Goal: Information Seeking & Learning: Learn about a topic

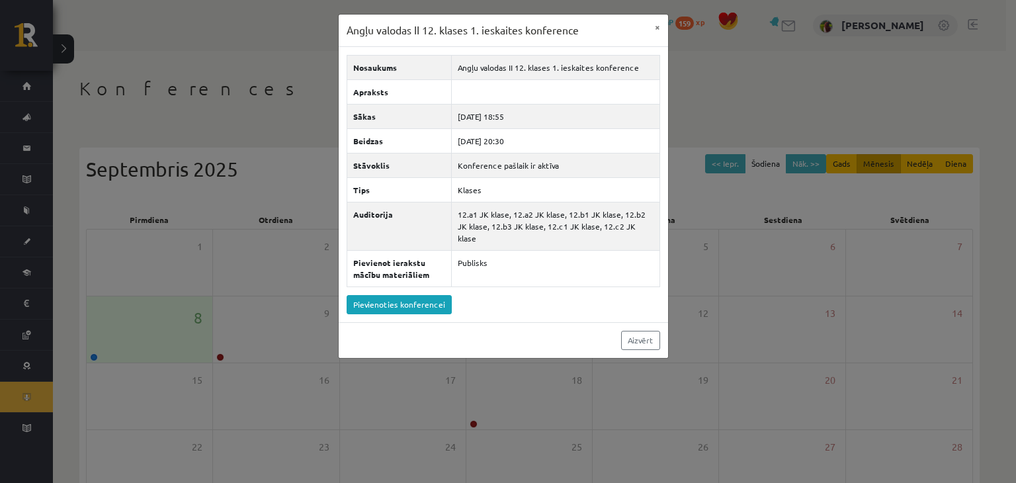
click at [754, 105] on div "Angļu valodas II 12. klases 1. ieskaites konference × Nosaukums Angļu valodas I…" at bounding box center [508, 241] width 1016 height 483
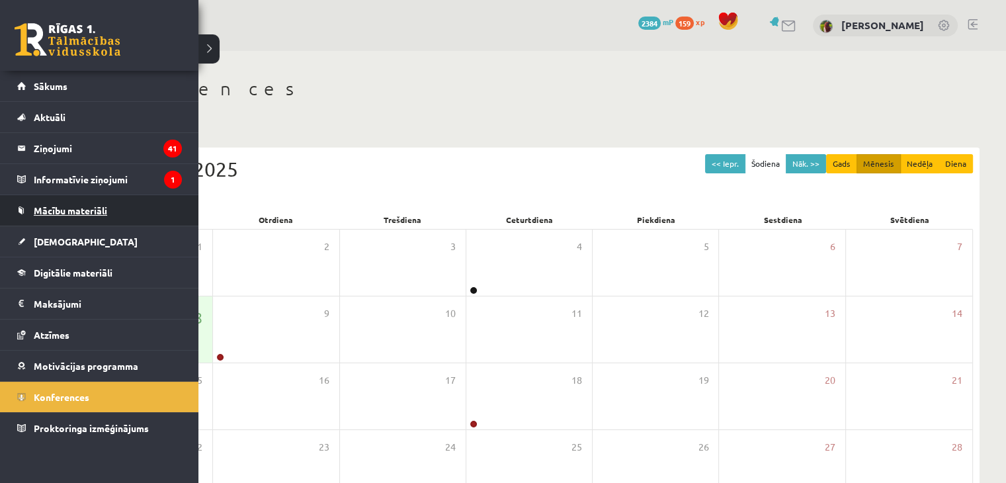
click at [69, 213] on span "Mācību materiāli" at bounding box center [70, 210] width 73 height 12
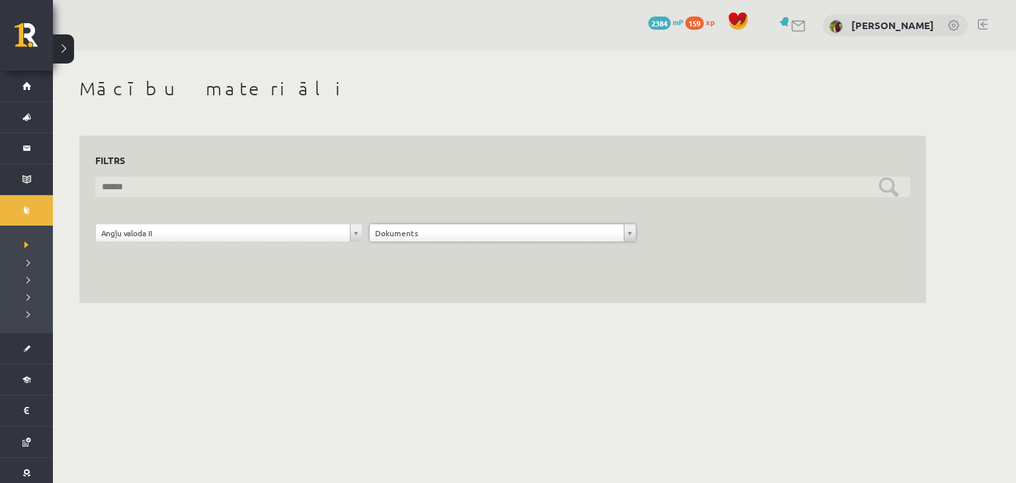
click at [802, 187] on input "text" at bounding box center [502, 187] width 815 height 21
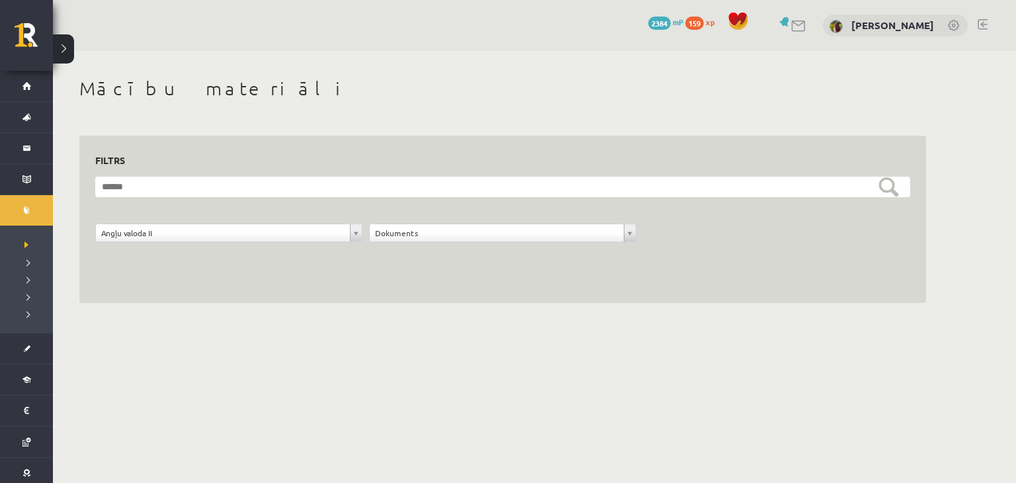
click at [357, 366] on body "0 Dāvanas 2384 mP 159 xp Kseņija Gordaja Sākums Aktuāli Kā mācīties eSKOLĀ Kont…" at bounding box center [508, 241] width 1016 height 483
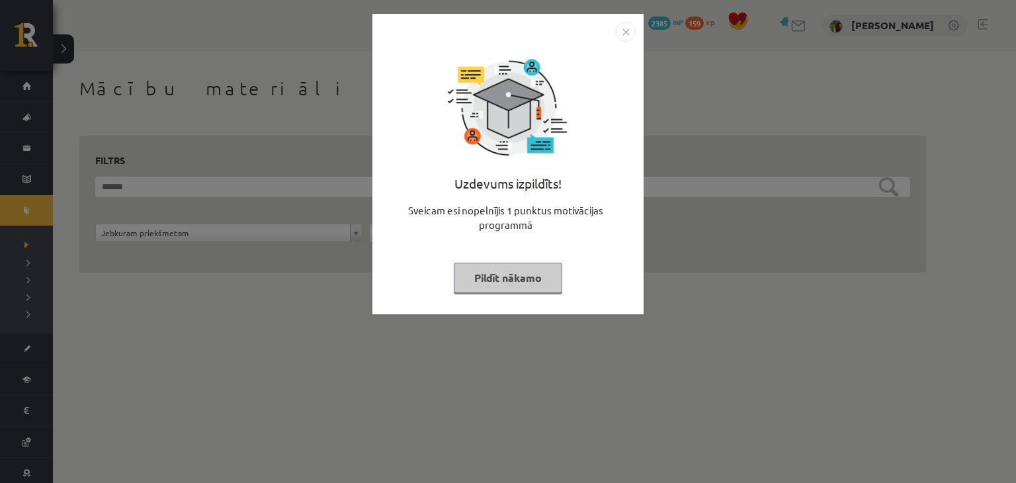
click at [631, 32] on img "Close" at bounding box center [626, 32] width 20 height 20
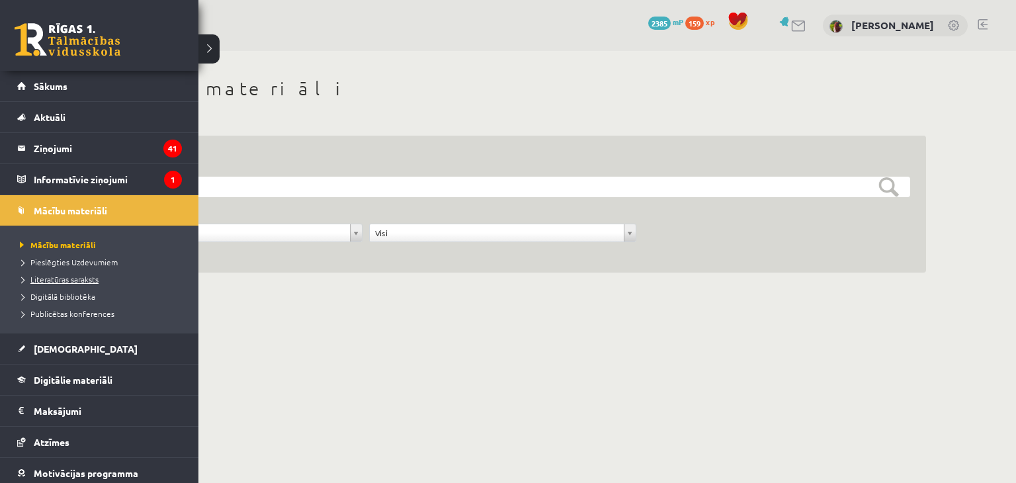
click at [62, 278] on span "Literatūras saraksts" at bounding box center [58, 279] width 82 height 11
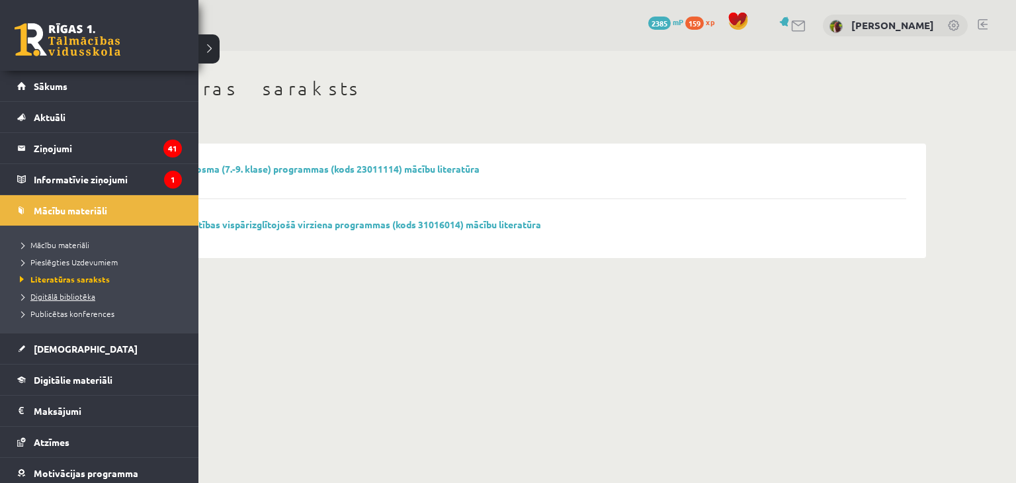
click at [38, 292] on span "Digitālā bibliotēka" at bounding box center [56, 296] width 79 height 11
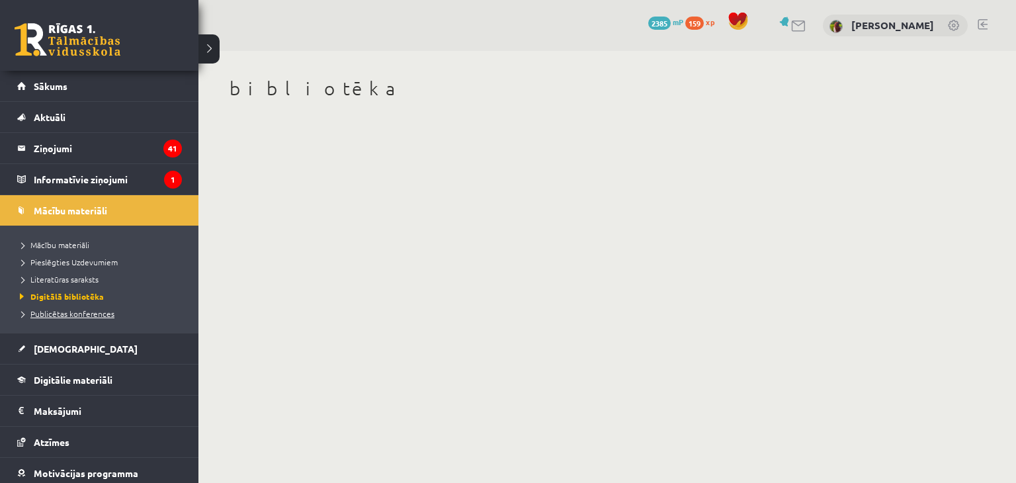
click at [45, 314] on span "Publicētas konferences" at bounding box center [66, 313] width 98 height 11
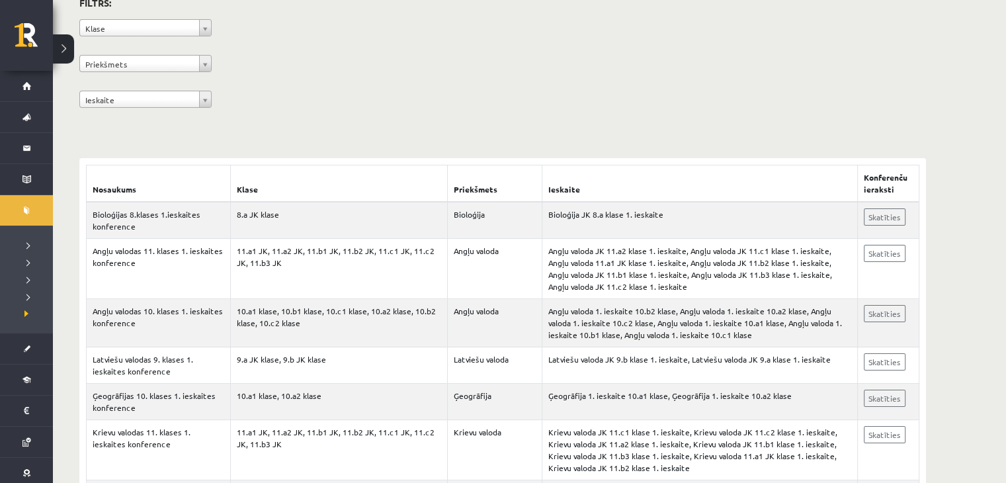
scroll to position [126, 0]
click at [872, 220] on link "Skatīties" at bounding box center [885, 216] width 42 height 17
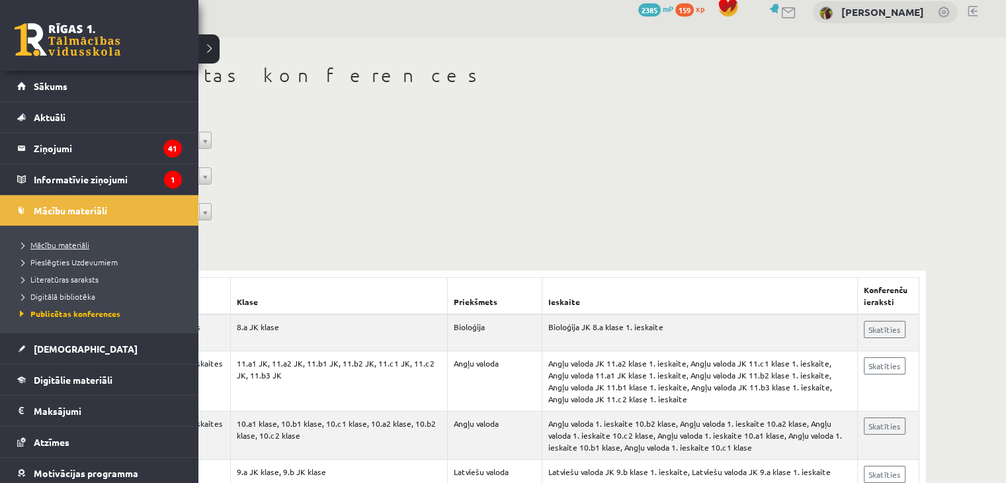
click at [49, 239] on link "Mācību materiāli" at bounding box center [101, 245] width 169 height 12
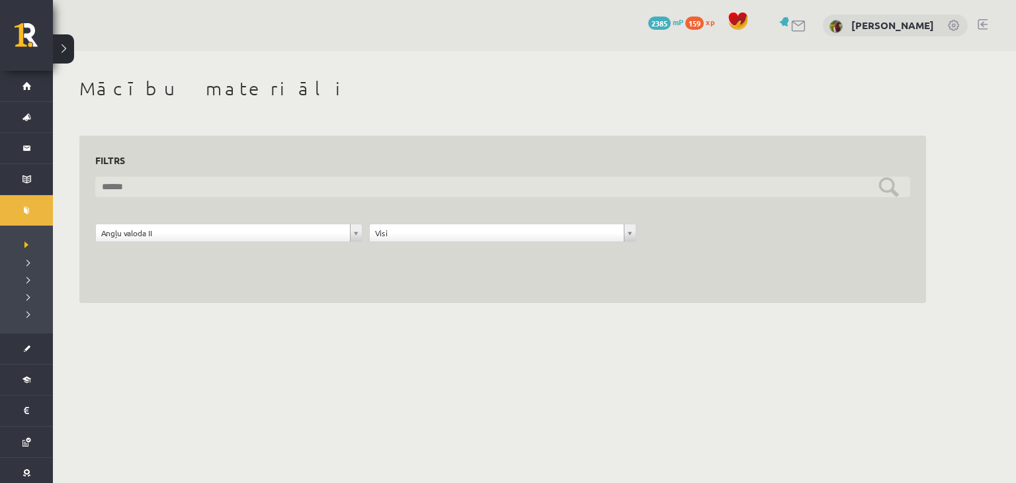
click at [314, 187] on input "text" at bounding box center [502, 187] width 815 height 21
type input "*"
type input "********"
drag, startPoint x: 315, startPoint y: 189, endPoint x: 228, endPoint y: 191, distance: 86.7
click at [228, 191] on input "********" at bounding box center [502, 187] width 815 height 21
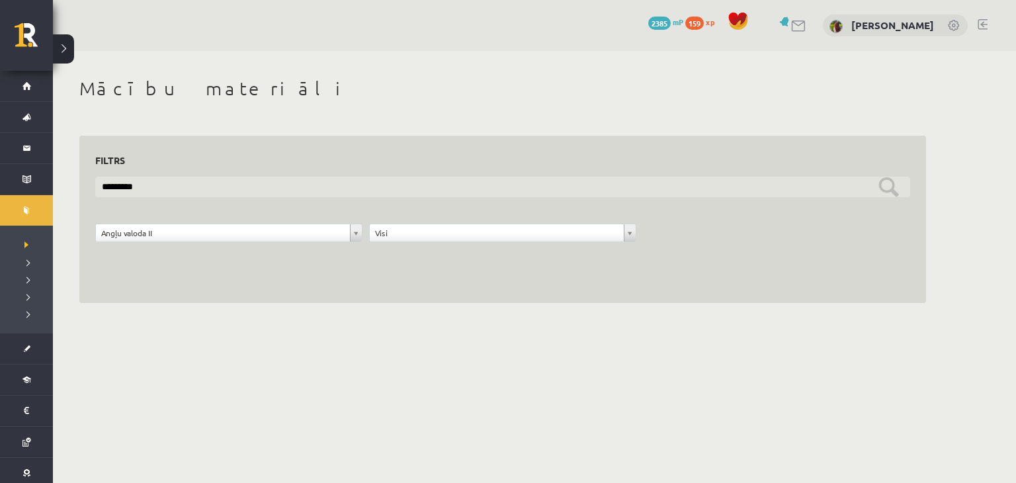
drag, startPoint x: 228, startPoint y: 191, endPoint x: 66, endPoint y: 173, distance: 163.1
click at [66, 173] on div "**********" at bounding box center [503, 190] width 900 height 279
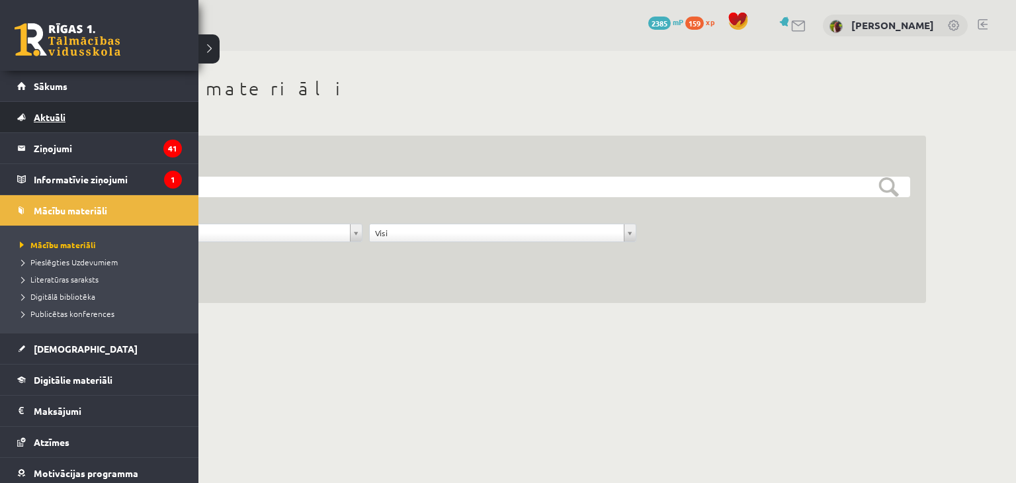
click at [45, 112] on span "Aktuāli" at bounding box center [50, 117] width 32 height 12
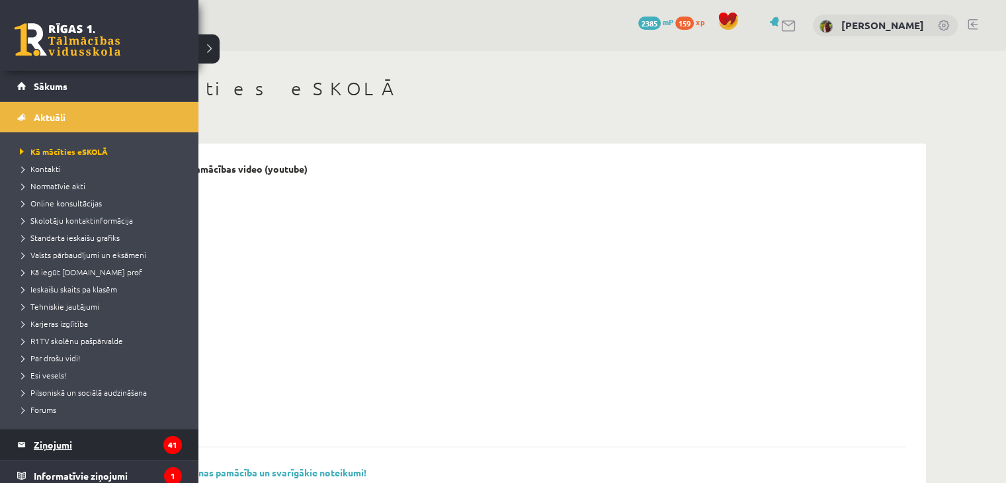
scroll to position [124, 0]
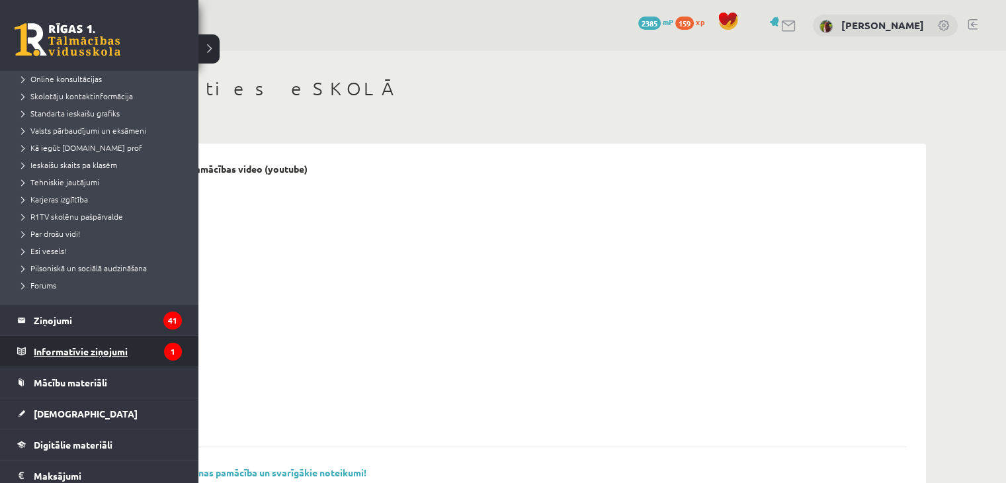
click at [91, 351] on legend "Informatīvie ziņojumi 1" at bounding box center [108, 351] width 148 height 30
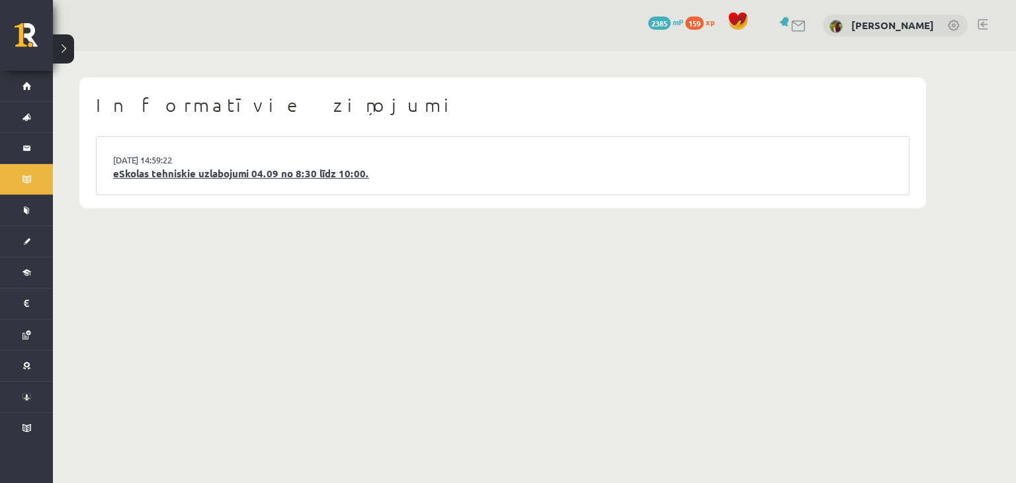
click at [212, 181] on link "eSkolas tehniskie uzlabojumi 04.09 no 8:30 līdz 10:00." at bounding box center [502, 173] width 779 height 15
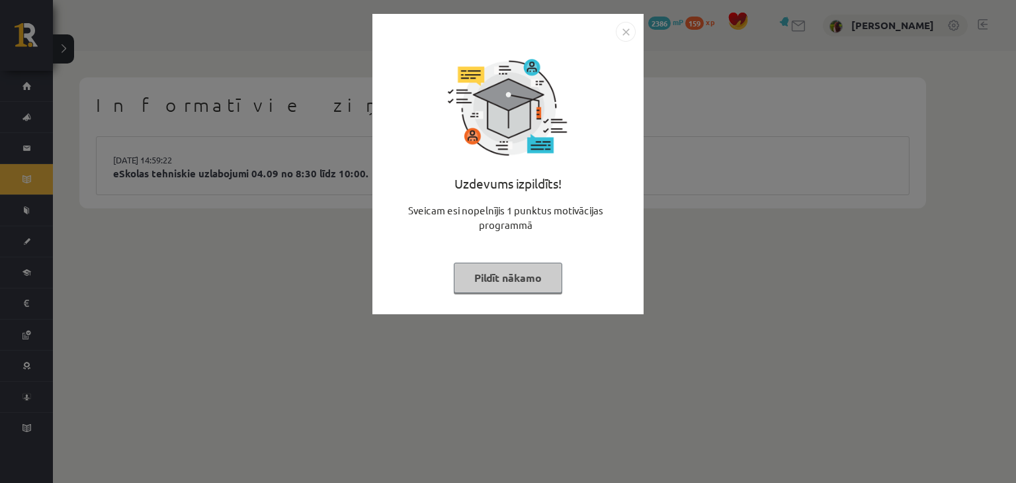
click at [215, 279] on div "Uzdevums izpildīts! Sveicam esi nopelnījis 1 punktus motivācijas programmā Pild…" at bounding box center [508, 241] width 1016 height 483
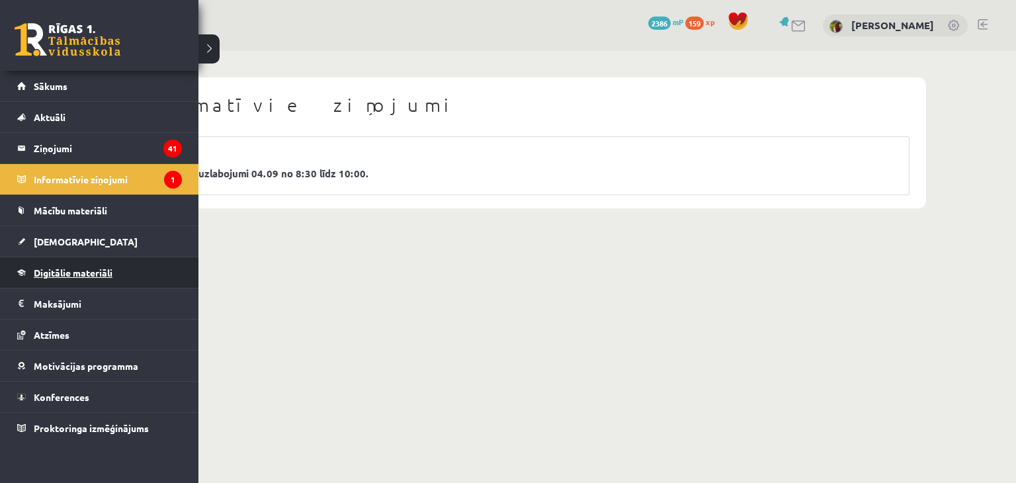
click at [46, 273] on span "Digitālie materiāli" at bounding box center [73, 273] width 79 height 12
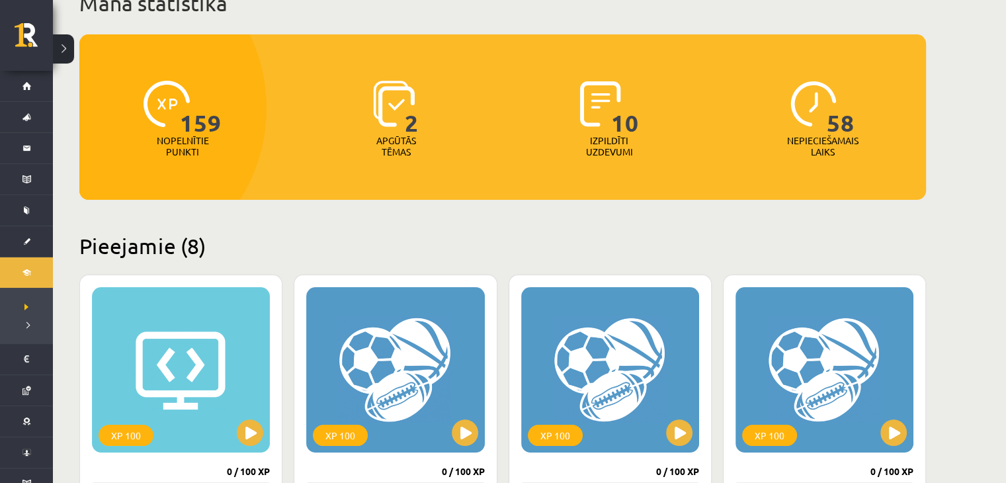
scroll to position [97, 0]
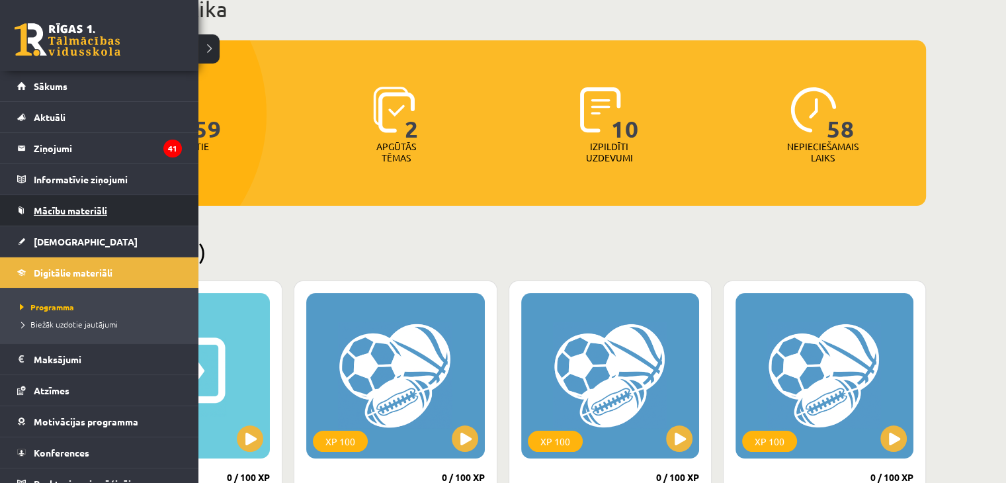
click at [43, 223] on link "Mācību materiāli" at bounding box center [99, 210] width 165 height 30
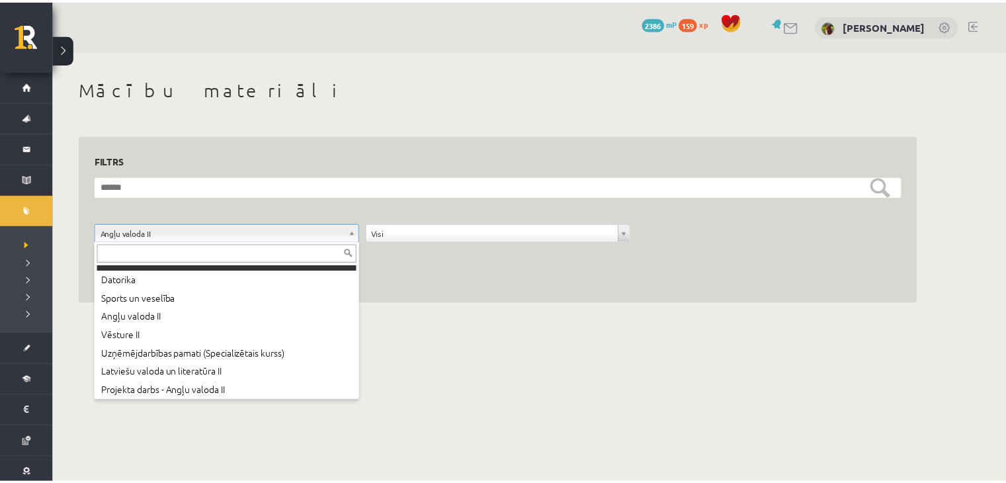
scroll to position [53, 0]
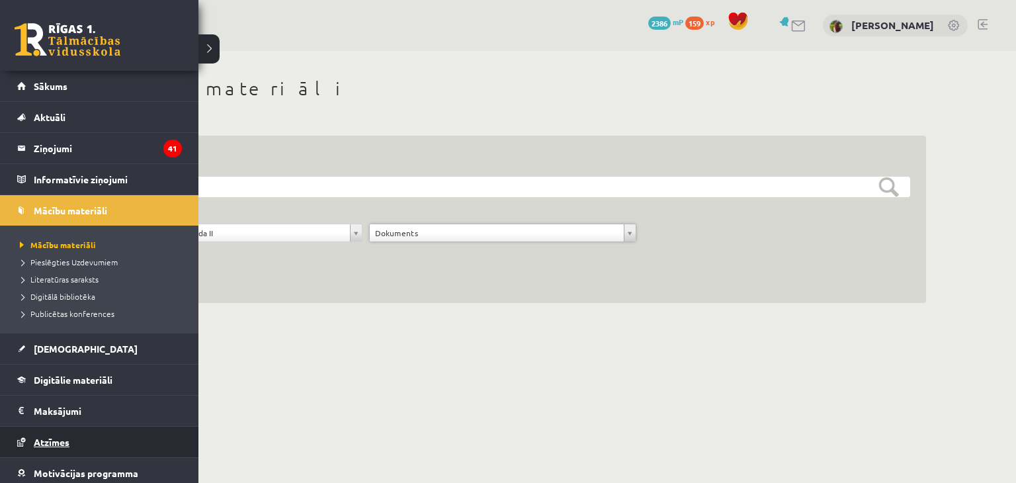
click at [39, 438] on span "Atzīmes" at bounding box center [52, 442] width 36 height 12
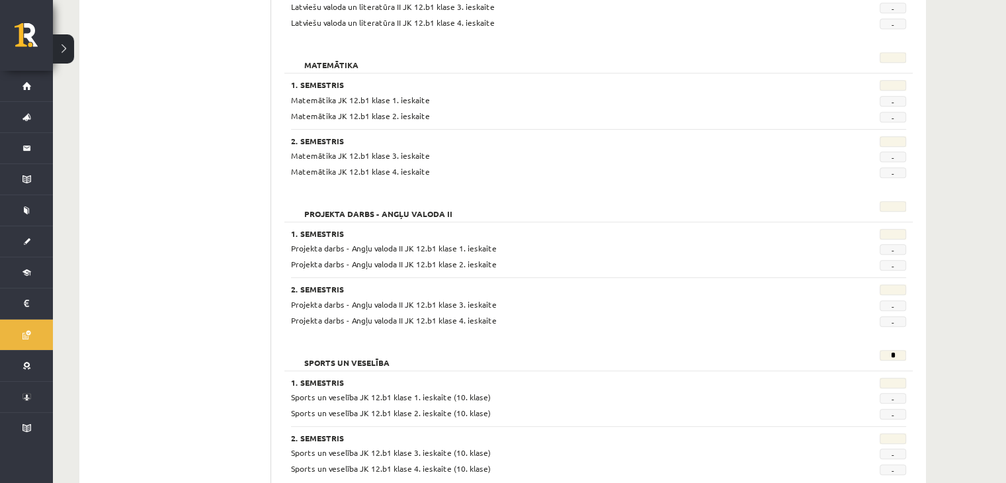
scroll to position [744, 0]
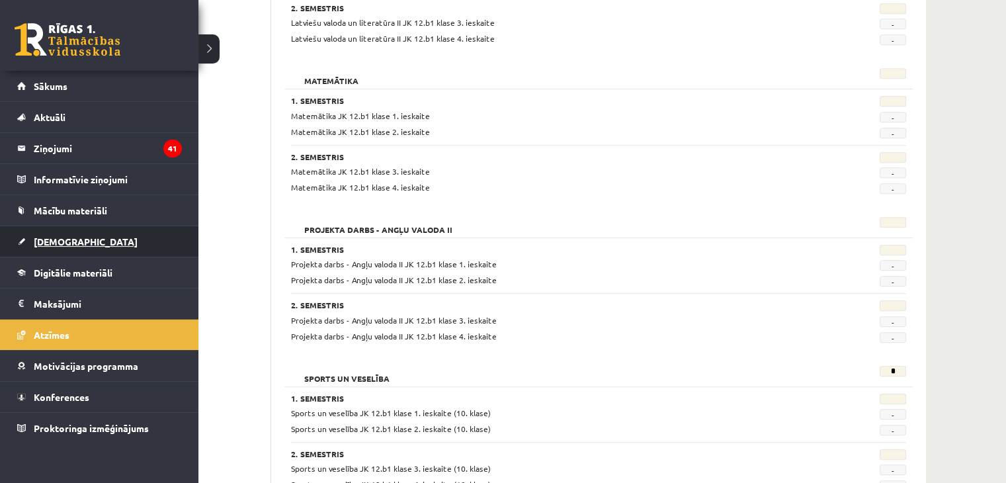
click at [34, 238] on span "[DEMOGRAPHIC_DATA]" at bounding box center [86, 242] width 104 height 12
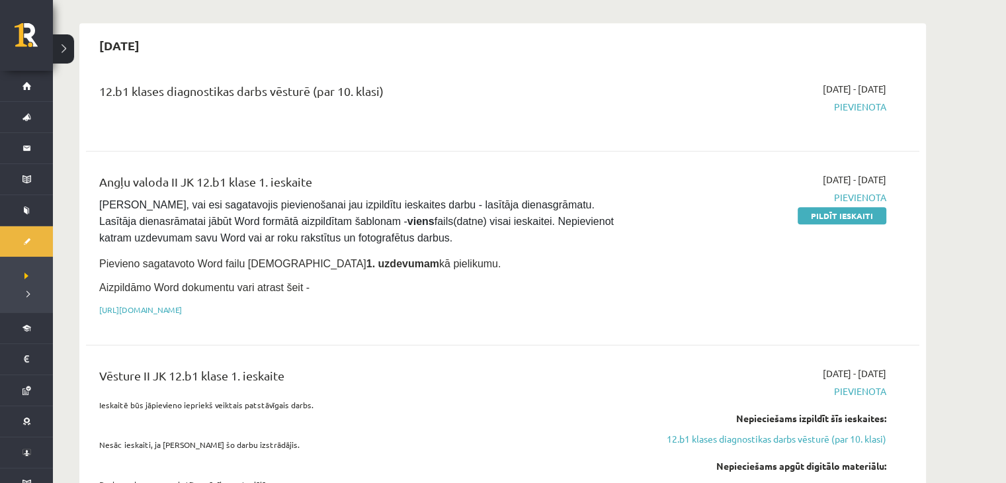
scroll to position [714, 0]
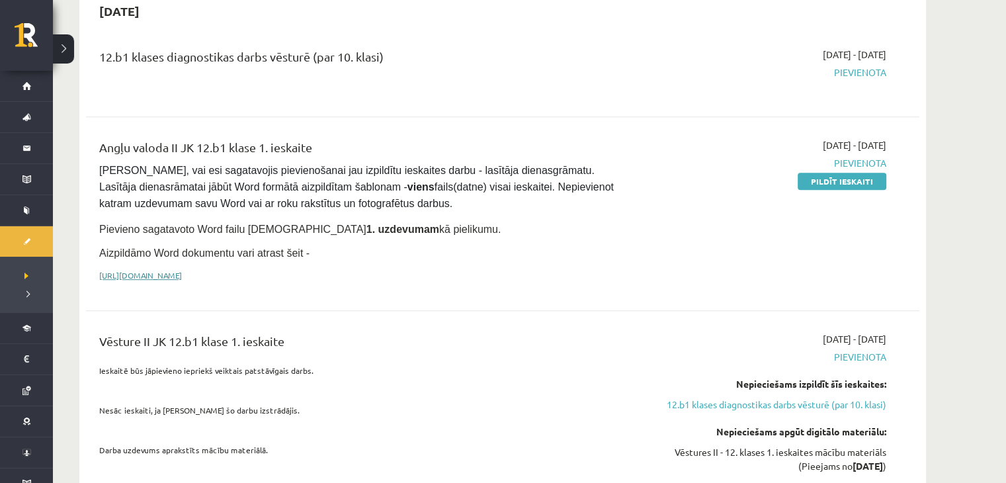
click at [182, 270] on link "https://drive.google.com/drive/folders/1IHE_ip15KOAbO2Se1NDGwZ2e__vlzPUf?usp=sh…" at bounding box center [140, 275] width 83 height 11
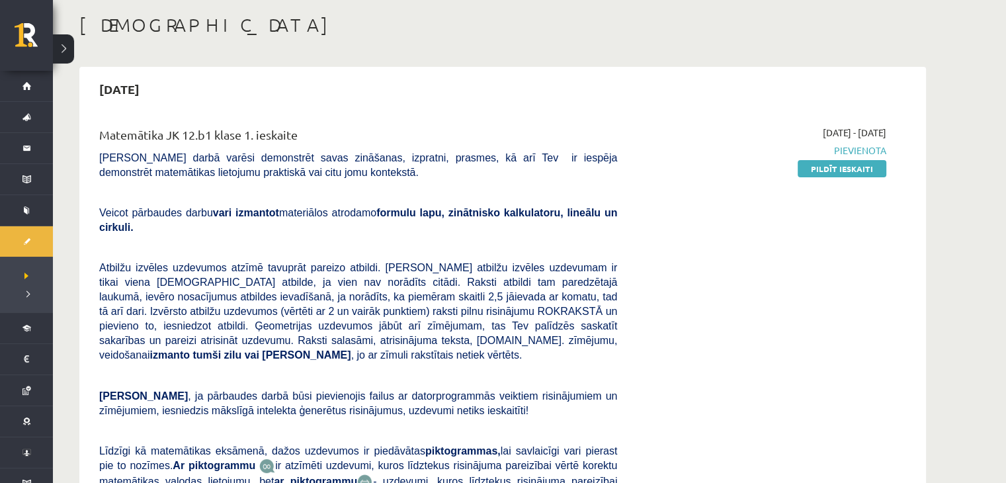
scroll to position [63, 0]
